Goal: Task Accomplishment & Management: Complete application form

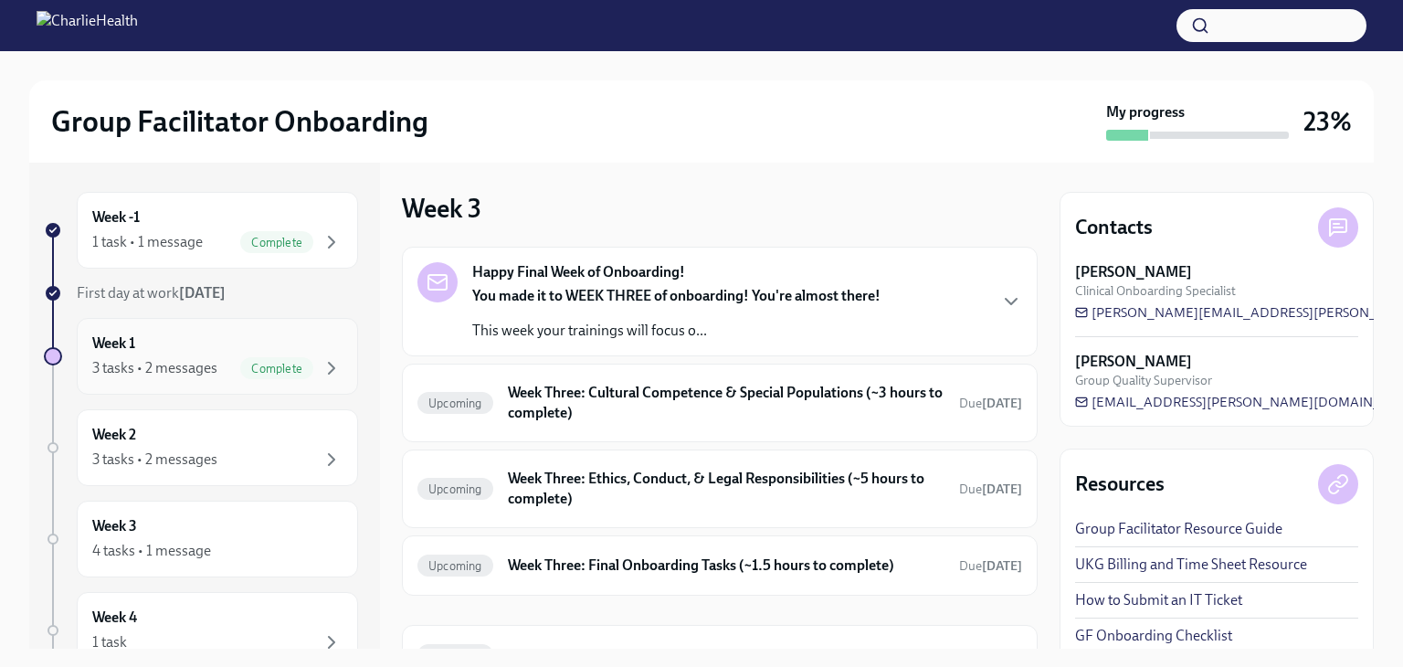
scroll to position [3, 0]
click at [202, 354] on div "3 tasks • 2 messages Complete" at bounding box center [217, 365] width 250 height 22
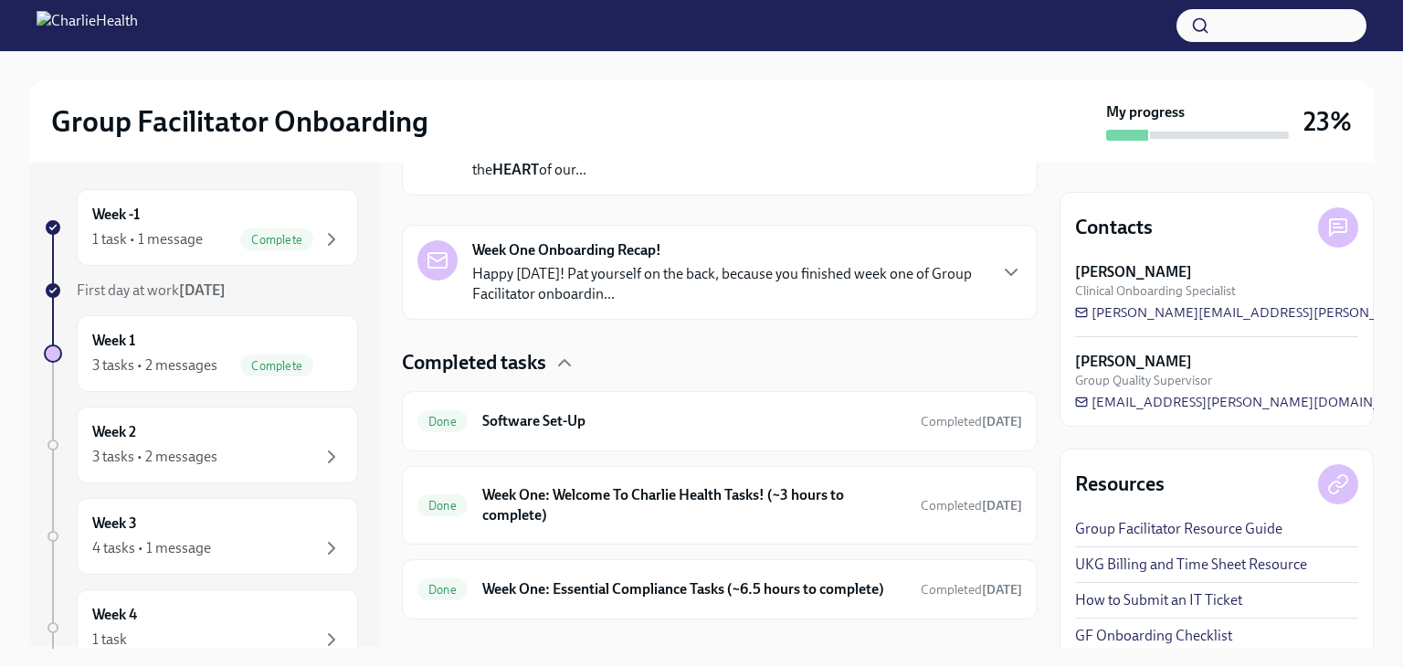
scroll to position [409, 0]
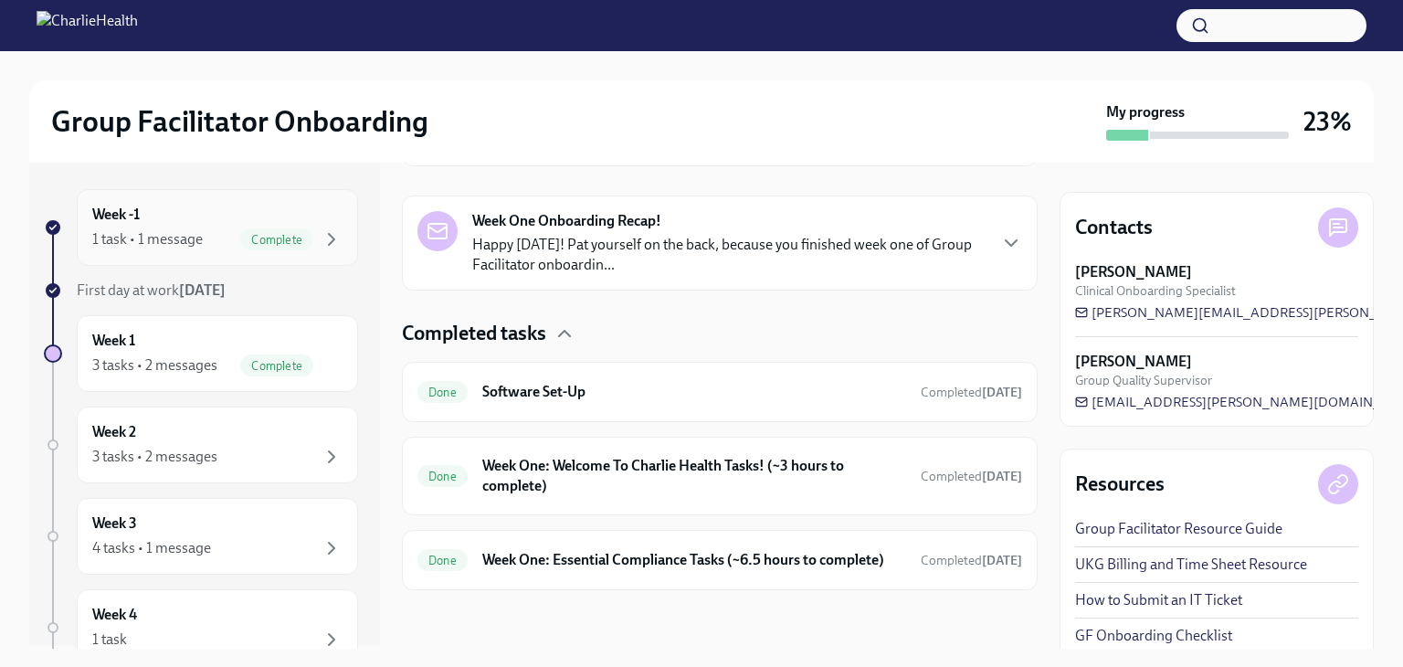
click at [183, 238] on div "1 task • 1 message" at bounding box center [147, 239] width 110 height 20
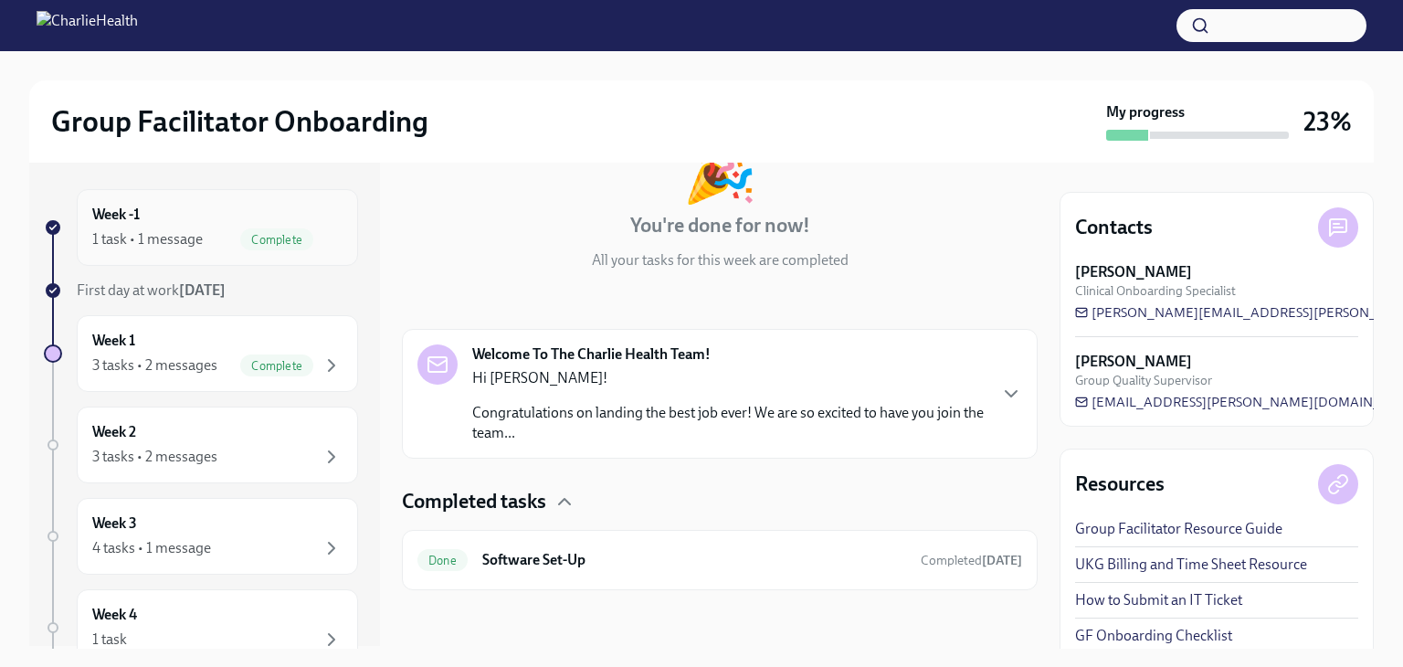
scroll to position [134, 0]
click at [240, 359] on span "Complete" at bounding box center [276, 366] width 73 height 14
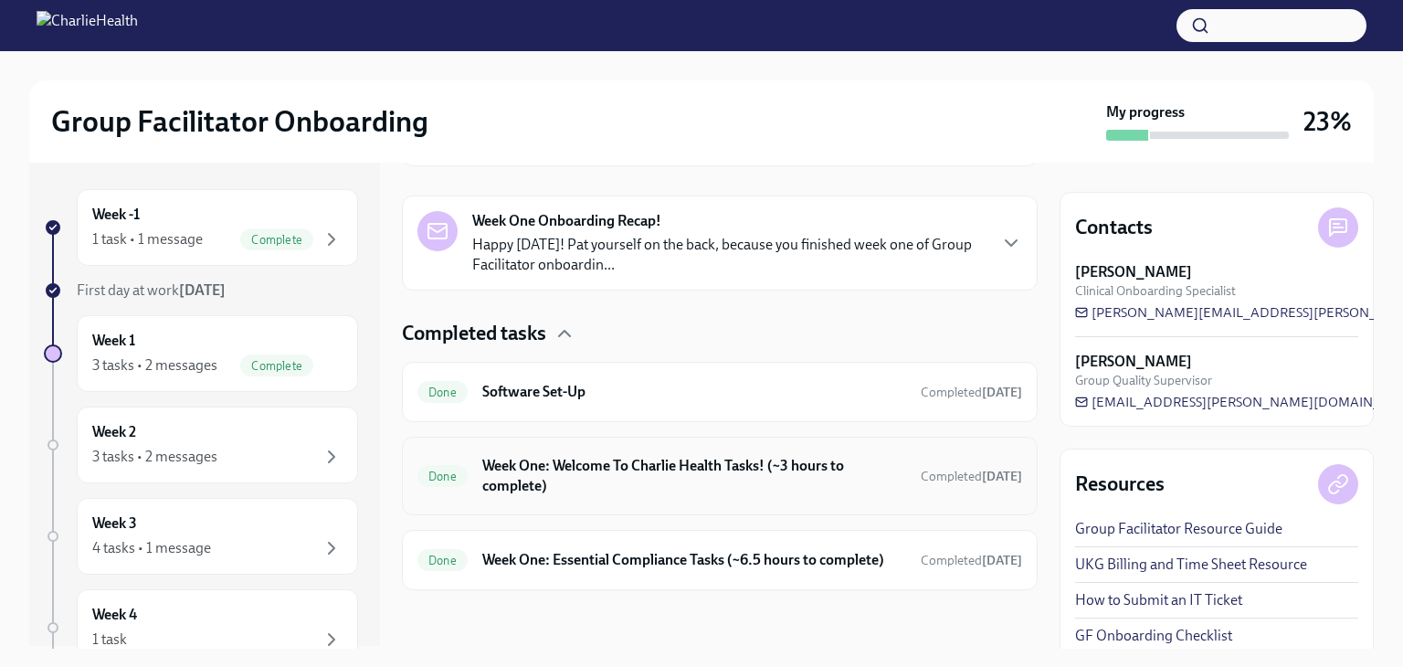
click at [700, 468] on h6 "Week One: Welcome To Charlie Health Tasks! (~3 hours to complete)" at bounding box center [694, 476] width 424 height 40
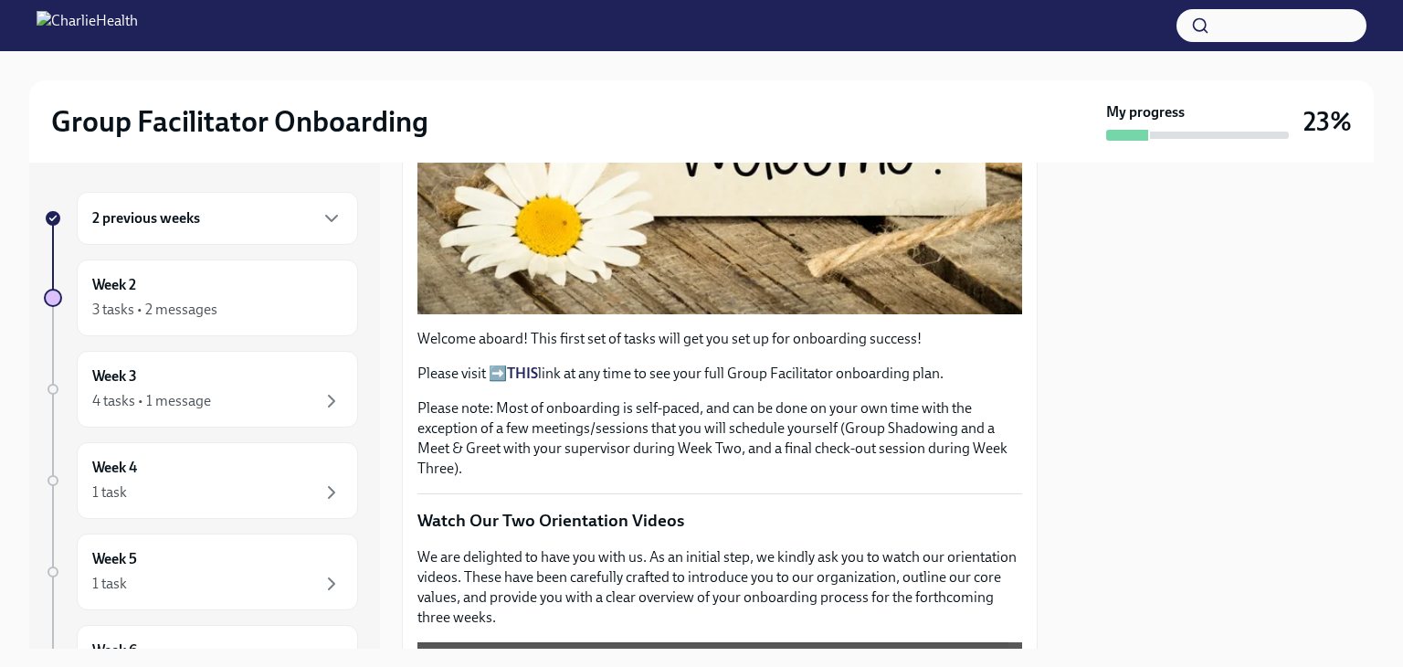
scroll to position [473, 0]
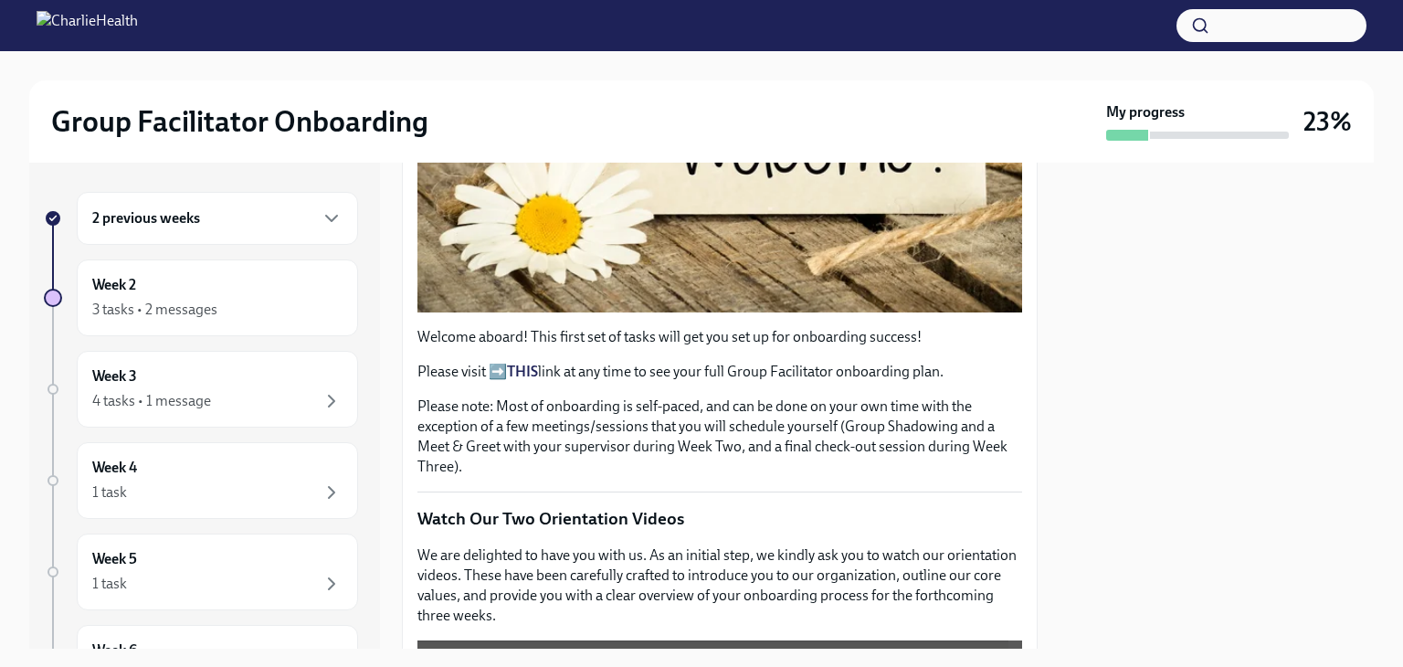
click at [512, 363] on strong "THIS" at bounding box center [522, 371] width 31 height 17
